Goal: Transaction & Acquisition: Purchase product/service

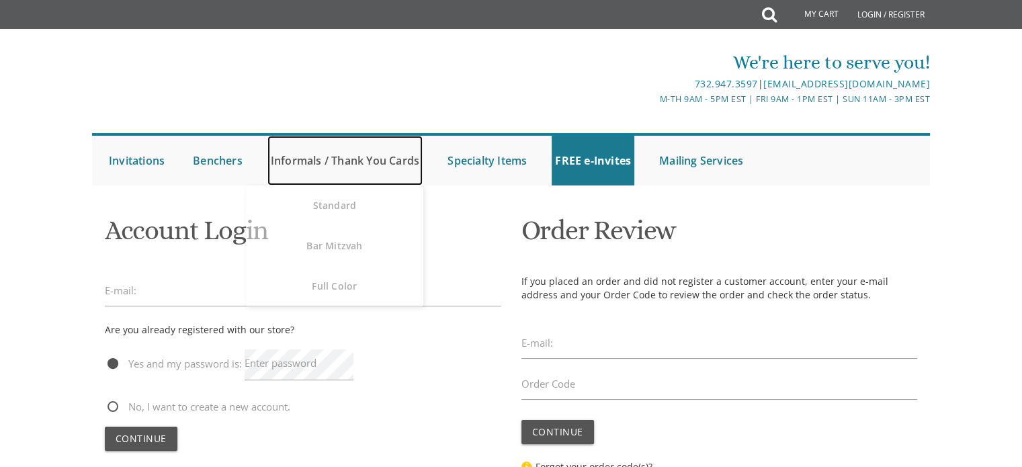
click at [350, 161] on link "Informals / Thank You Cards" at bounding box center [344, 161] width 155 height 50
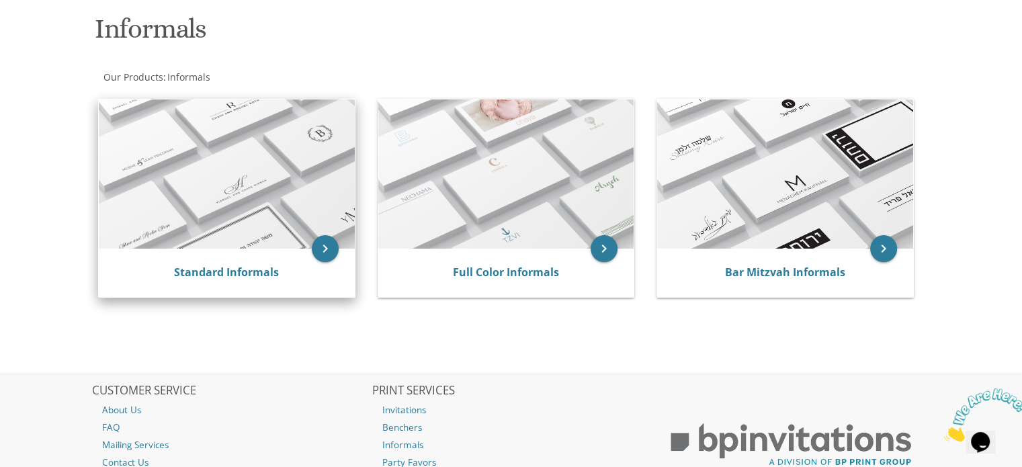
click at [236, 257] on div "Standard Informals" at bounding box center [227, 273] width 256 height 48
click at [323, 247] on icon "keyboard_arrow_right" at bounding box center [325, 248] width 27 height 27
